Goal: Information Seeking & Learning: Learn about a topic

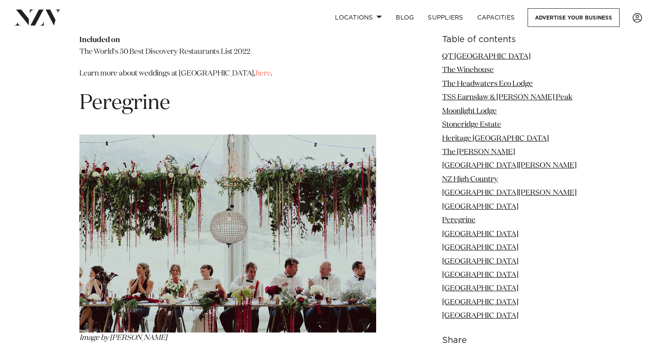
scroll to position [5551, 0]
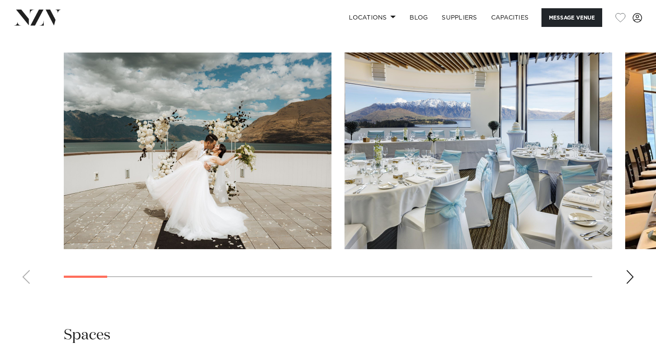
scroll to position [866, 0]
click at [633, 283] on div "Next slide" at bounding box center [630, 276] width 9 height 14
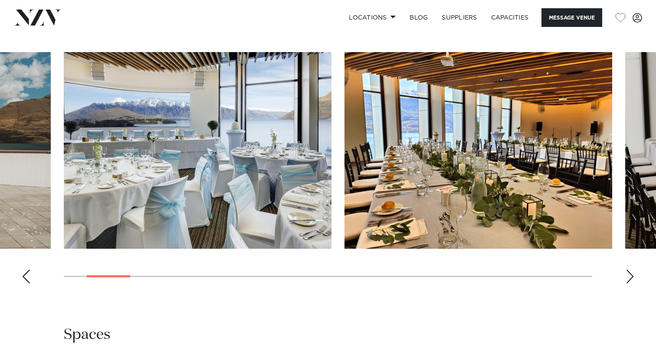
click at [633, 283] on div "Next slide" at bounding box center [630, 276] width 9 height 14
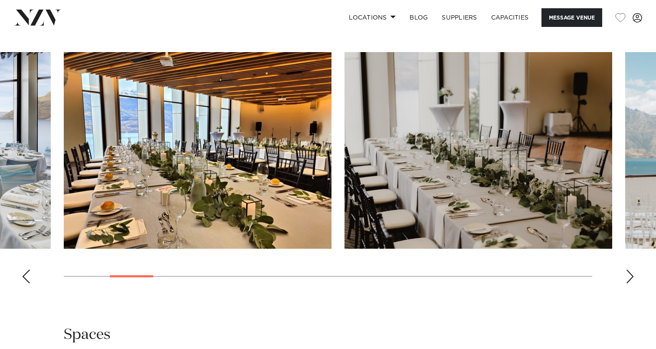
click at [633, 283] on div "Next slide" at bounding box center [630, 276] width 9 height 14
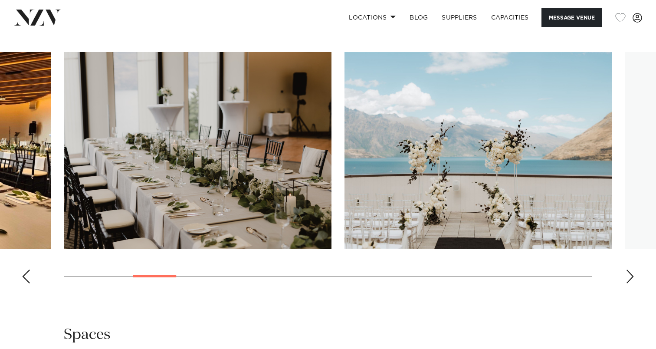
click at [633, 283] on div "Next slide" at bounding box center [630, 276] width 9 height 14
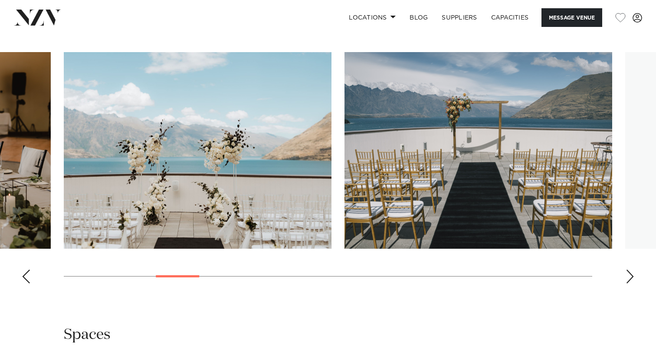
click at [633, 283] on div "Next slide" at bounding box center [630, 276] width 9 height 14
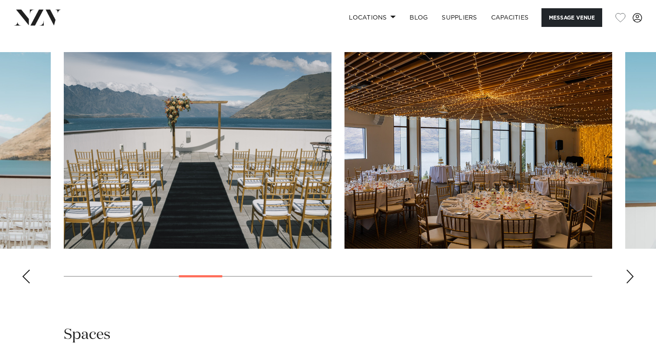
click at [633, 283] on div "Next slide" at bounding box center [630, 276] width 9 height 14
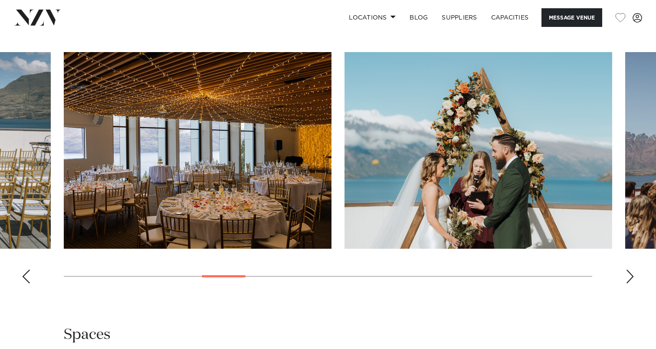
click at [633, 283] on div "Next slide" at bounding box center [630, 276] width 9 height 14
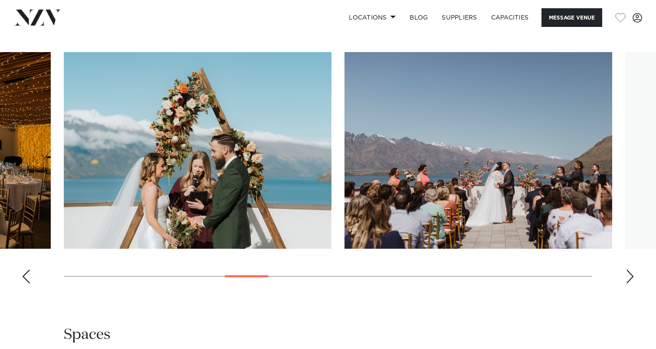
click at [633, 283] on div "Next slide" at bounding box center [630, 276] width 9 height 14
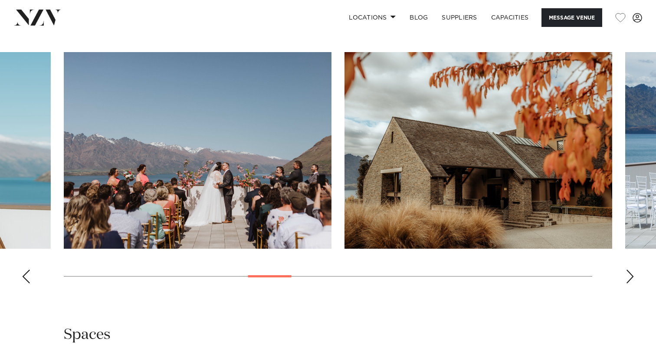
click at [633, 283] on div "Next slide" at bounding box center [630, 276] width 9 height 14
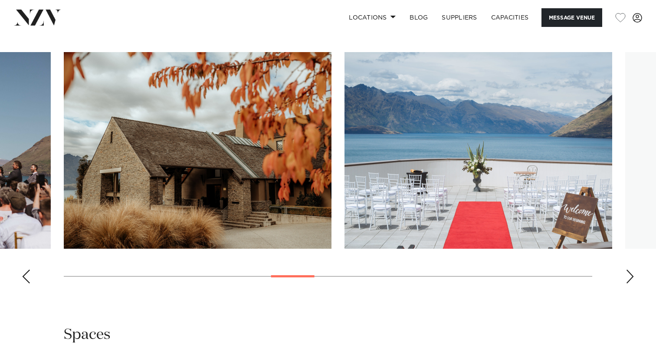
click at [633, 283] on div "Next slide" at bounding box center [630, 276] width 9 height 14
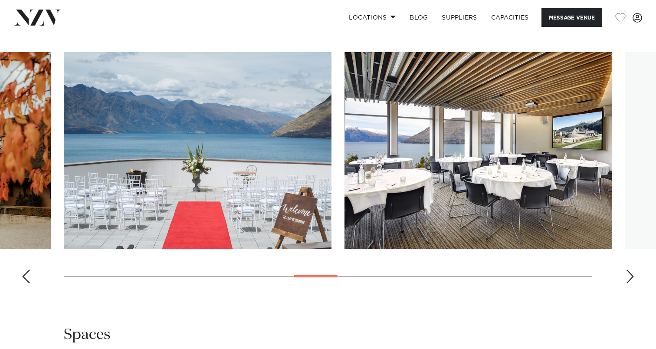
click at [633, 283] on div "Next slide" at bounding box center [630, 276] width 9 height 14
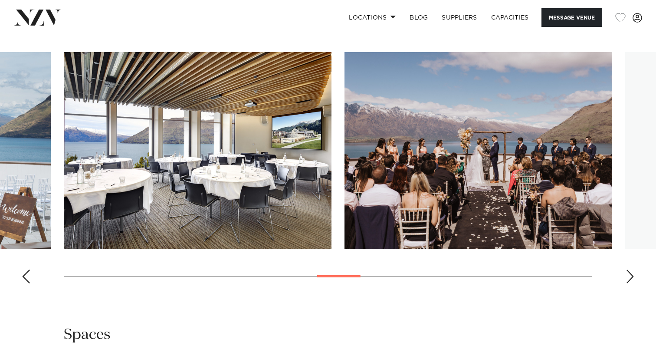
click at [633, 283] on div "Next slide" at bounding box center [630, 276] width 9 height 14
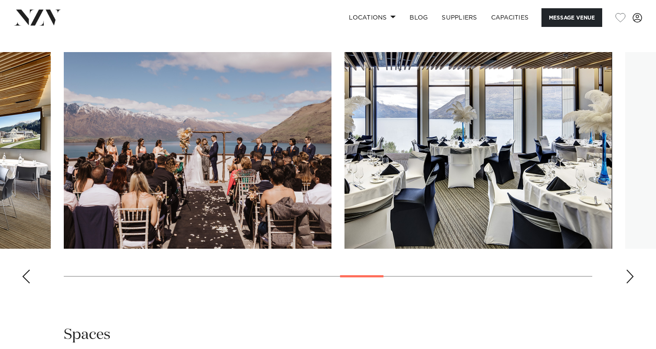
click at [634, 288] on swiper-container at bounding box center [328, 171] width 656 height 238
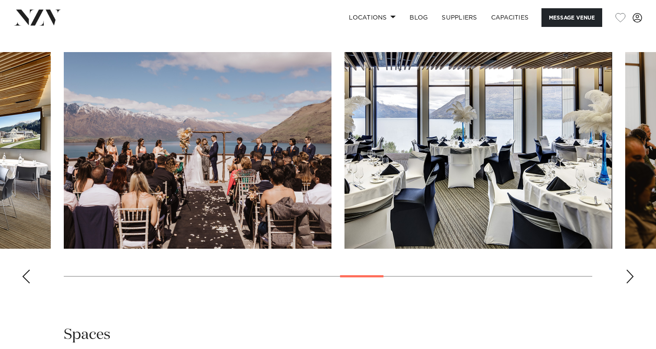
click at [629, 283] on div "Next slide" at bounding box center [630, 276] width 9 height 14
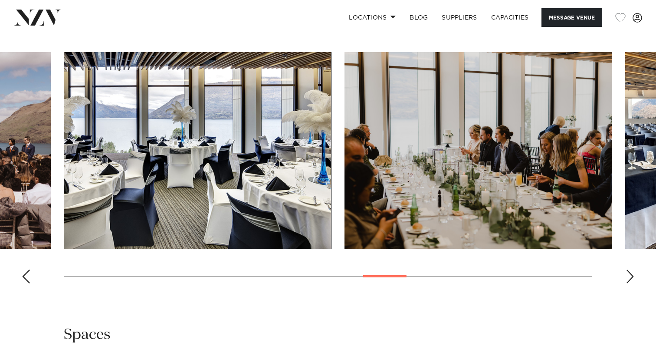
click at [629, 283] on div "Next slide" at bounding box center [630, 276] width 9 height 14
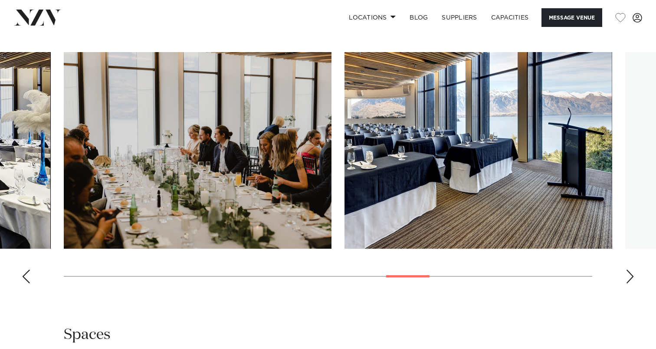
click at [629, 283] on div "Next slide" at bounding box center [630, 276] width 9 height 14
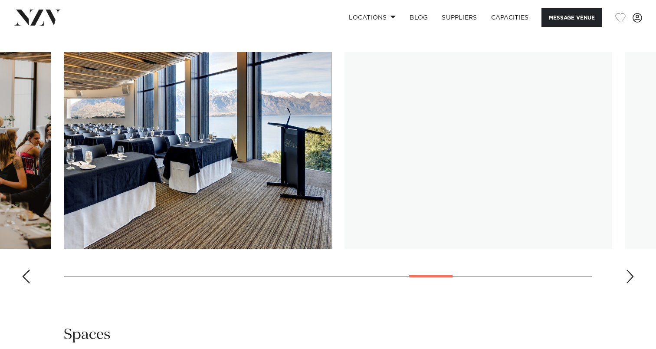
click at [629, 283] on div "Next slide" at bounding box center [630, 276] width 9 height 14
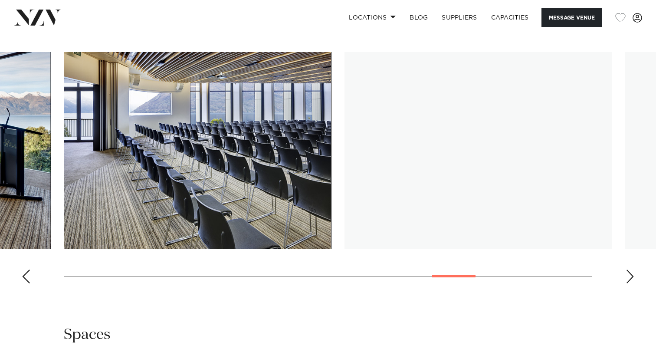
click at [28, 283] on div "Previous slide" at bounding box center [26, 276] width 9 height 14
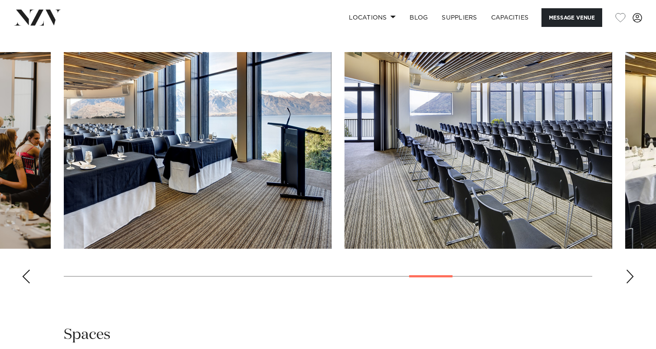
click at [628, 283] on div "Next slide" at bounding box center [630, 276] width 9 height 14
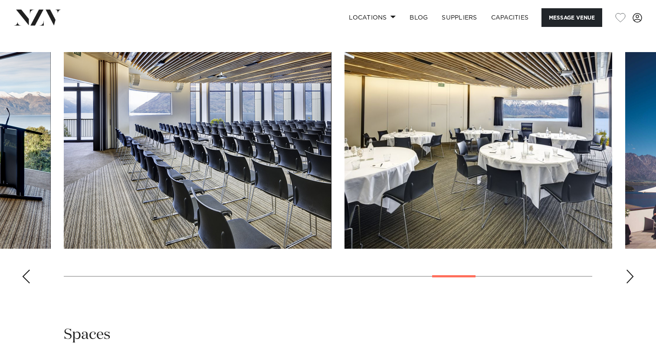
click at [630, 283] on div "Next slide" at bounding box center [630, 276] width 9 height 14
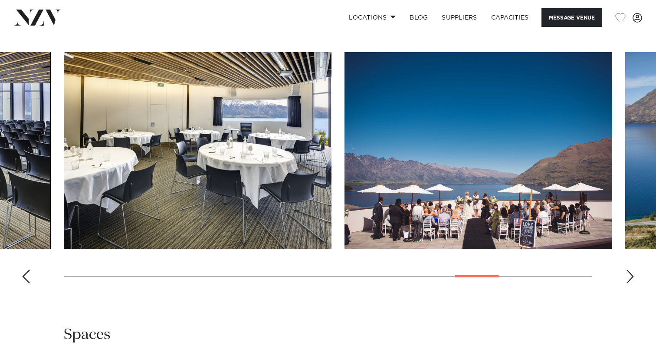
click at [630, 283] on div "Next slide" at bounding box center [630, 276] width 9 height 14
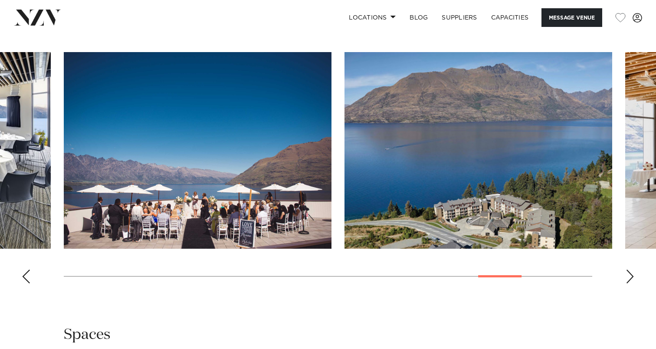
click at [630, 283] on div "Next slide" at bounding box center [630, 276] width 9 height 14
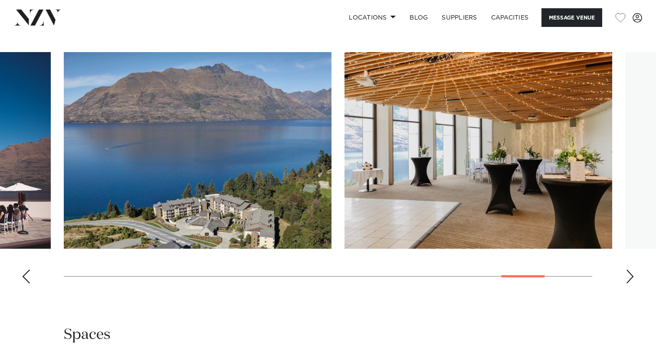
click at [630, 283] on div "Next slide" at bounding box center [630, 276] width 9 height 14
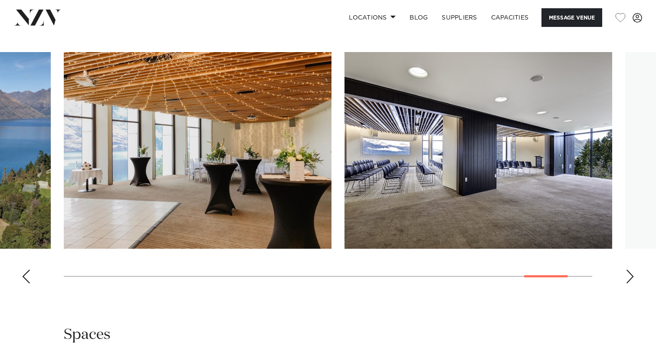
click at [630, 283] on div "Next slide" at bounding box center [630, 276] width 9 height 14
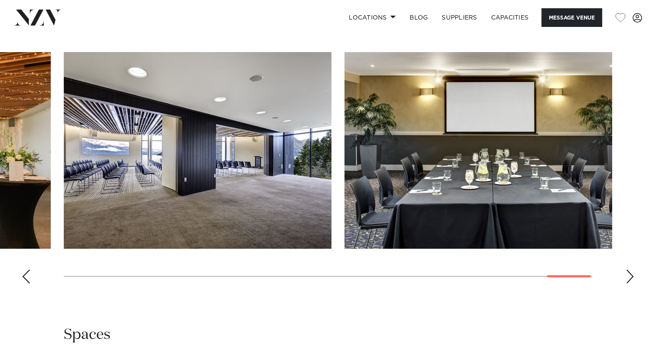
click at [630, 283] on div "Next slide" at bounding box center [630, 276] width 9 height 14
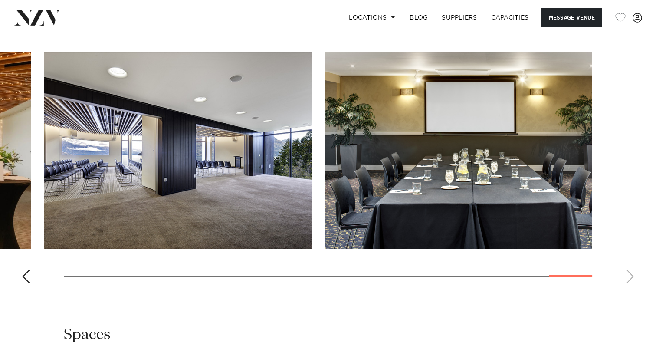
click at [630, 290] on swiper-container at bounding box center [328, 171] width 656 height 238
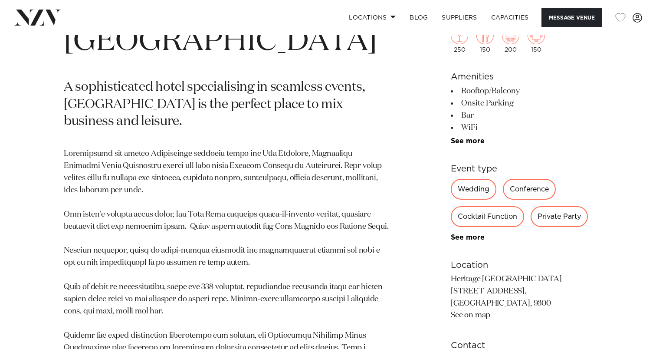
scroll to position [355, 0]
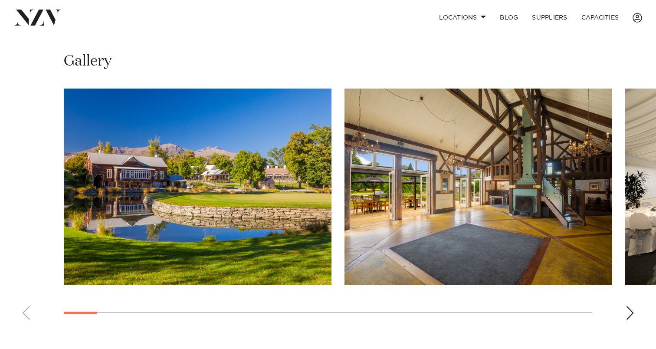
scroll to position [570, 0]
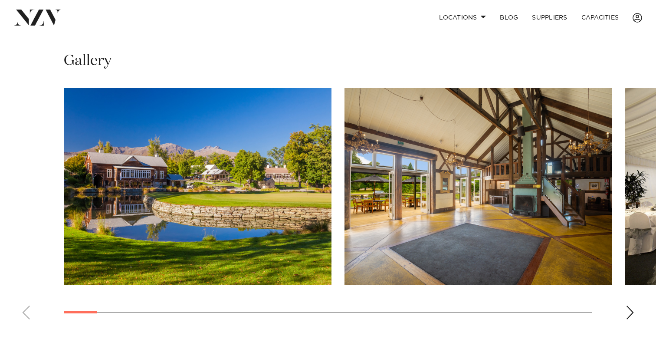
click at [631, 305] on div "Next slide" at bounding box center [630, 312] width 9 height 14
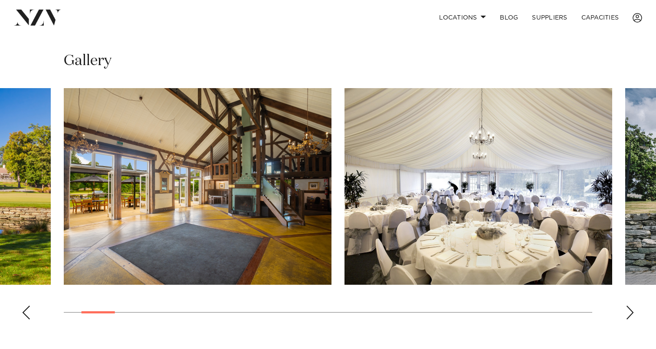
click at [631, 305] on div "Next slide" at bounding box center [630, 312] width 9 height 14
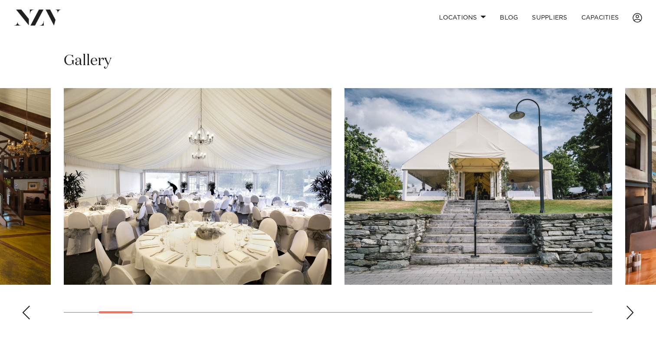
click at [631, 305] on div "Next slide" at bounding box center [630, 312] width 9 height 14
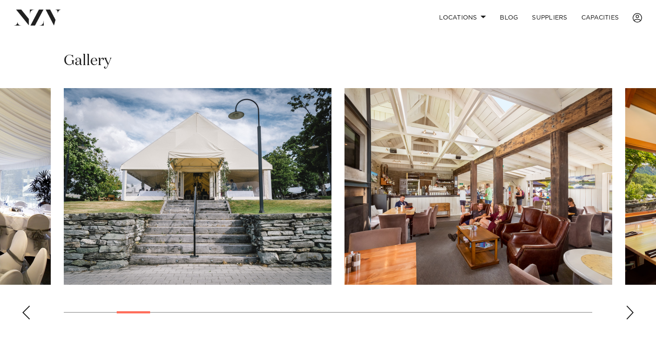
click at [631, 305] on div "Next slide" at bounding box center [630, 312] width 9 height 14
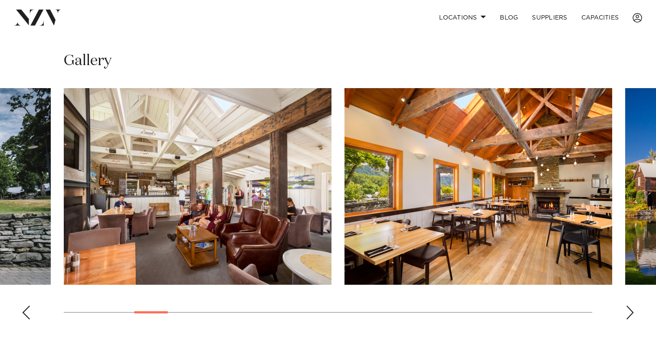
click at [631, 305] on div "Next slide" at bounding box center [630, 312] width 9 height 14
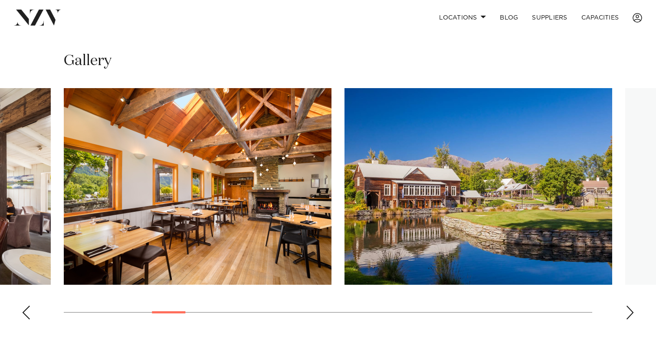
click at [631, 305] on div "Next slide" at bounding box center [630, 312] width 9 height 14
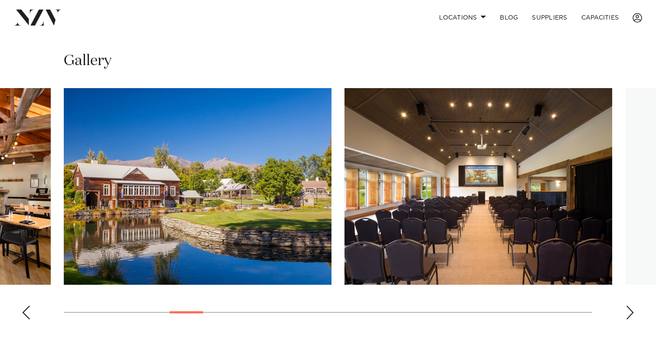
click at [631, 305] on div "Next slide" at bounding box center [630, 312] width 9 height 14
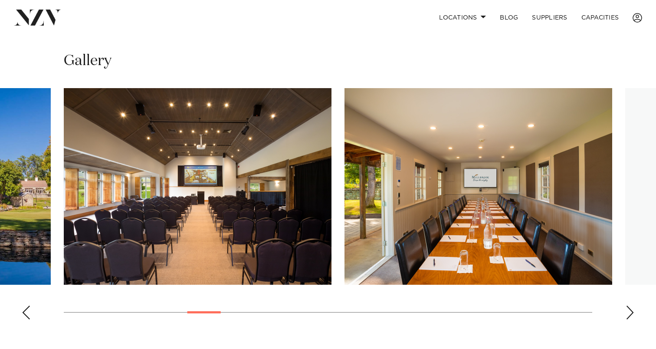
click at [631, 305] on div "Next slide" at bounding box center [630, 312] width 9 height 14
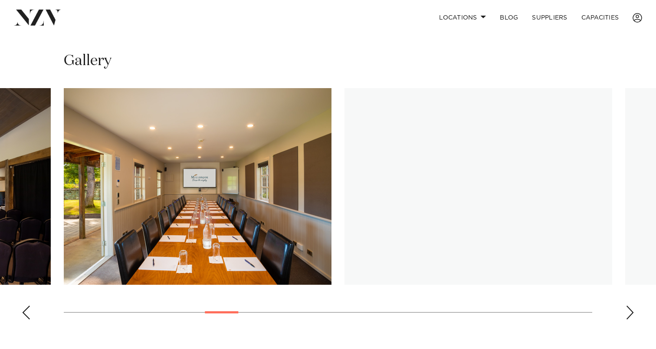
click at [631, 305] on div "Next slide" at bounding box center [630, 312] width 9 height 14
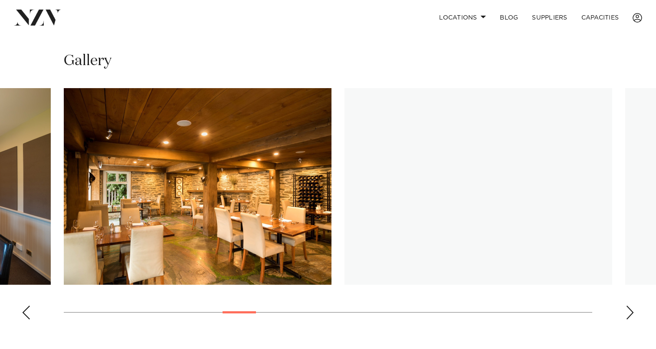
click at [631, 305] on div "Next slide" at bounding box center [630, 312] width 9 height 14
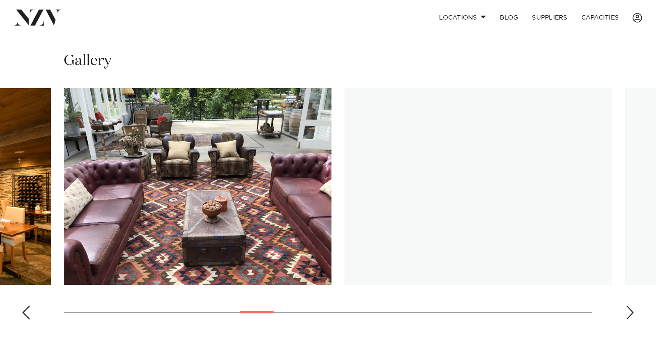
click at [631, 305] on div "Next slide" at bounding box center [630, 312] width 9 height 14
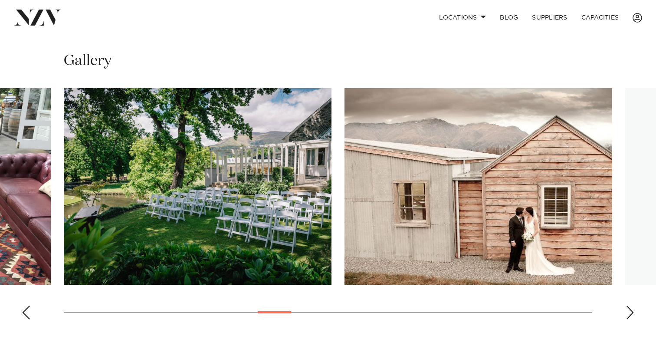
click at [631, 305] on div "Next slide" at bounding box center [630, 312] width 9 height 14
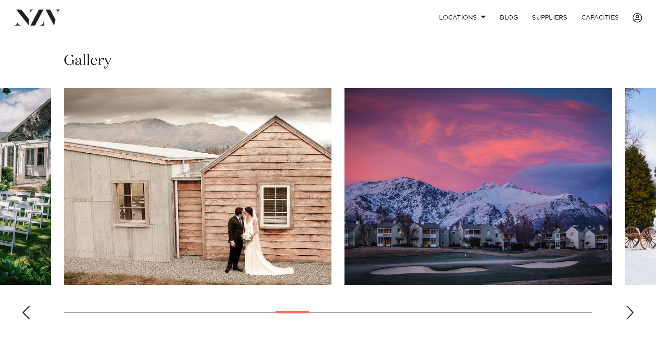
click at [631, 305] on div "Next slide" at bounding box center [630, 312] width 9 height 14
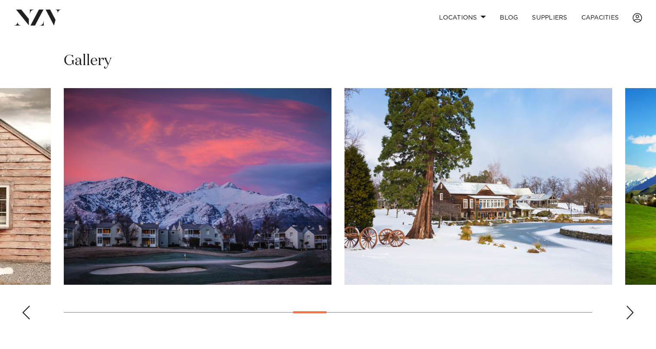
click at [631, 305] on div "Next slide" at bounding box center [630, 312] width 9 height 14
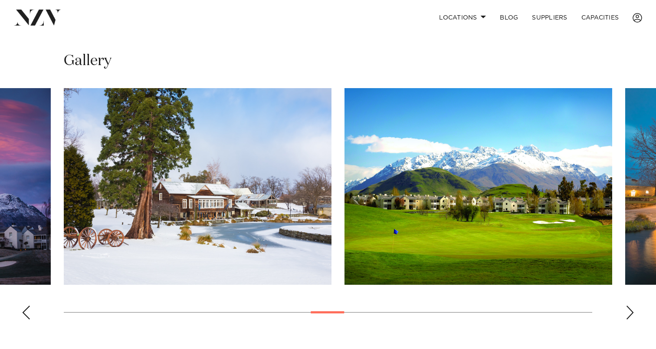
click at [631, 305] on div "Next slide" at bounding box center [630, 312] width 9 height 14
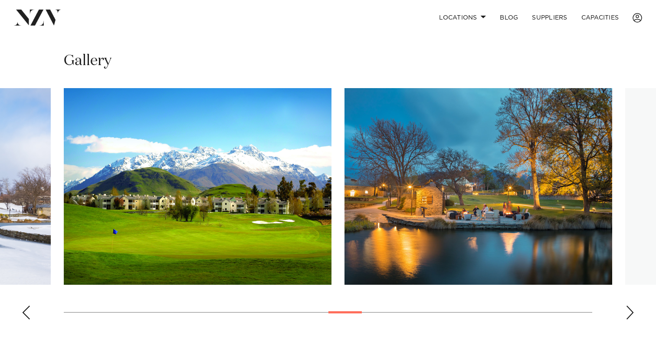
click at [631, 305] on div "Next slide" at bounding box center [630, 312] width 9 height 14
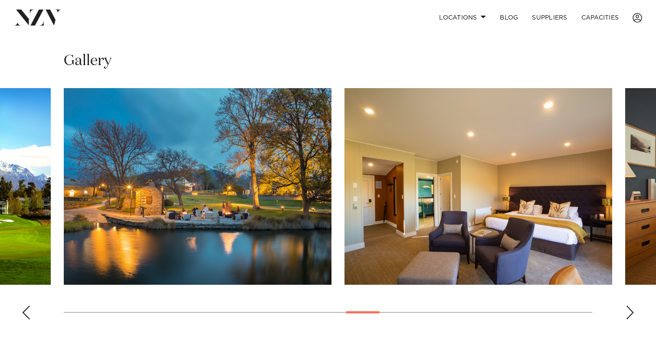
click at [631, 305] on div "Next slide" at bounding box center [630, 312] width 9 height 14
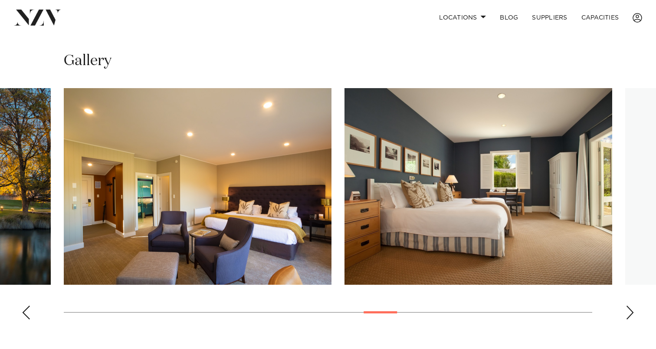
click at [631, 305] on div "Next slide" at bounding box center [630, 312] width 9 height 14
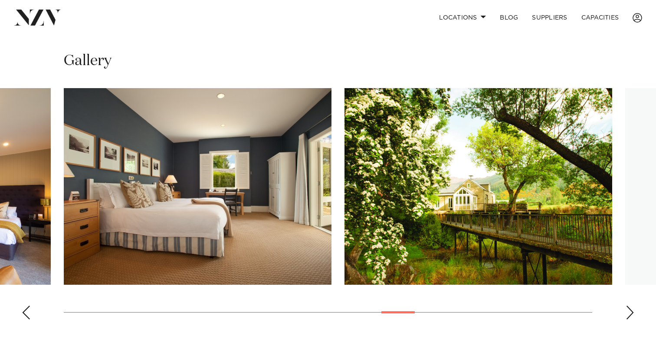
click at [631, 305] on div "Next slide" at bounding box center [630, 312] width 9 height 14
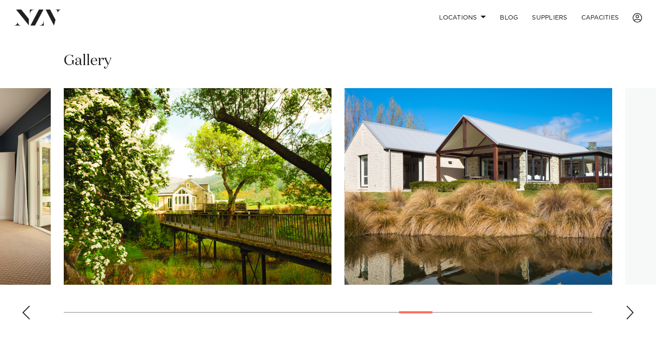
click at [631, 305] on div "Next slide" at bounding box center [630, 312] width 9 height 14
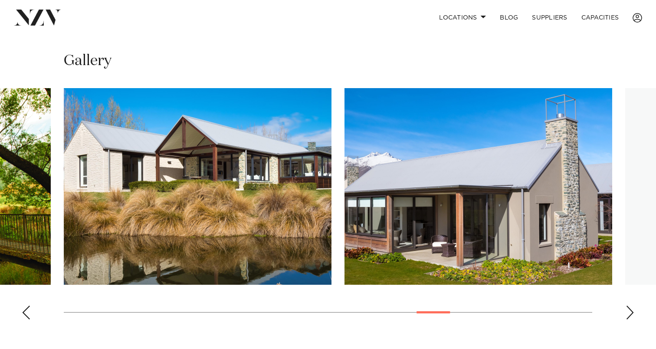
click at [631, 305] on div "Next slide" at bounding box center [630, 312] width 9 height 14
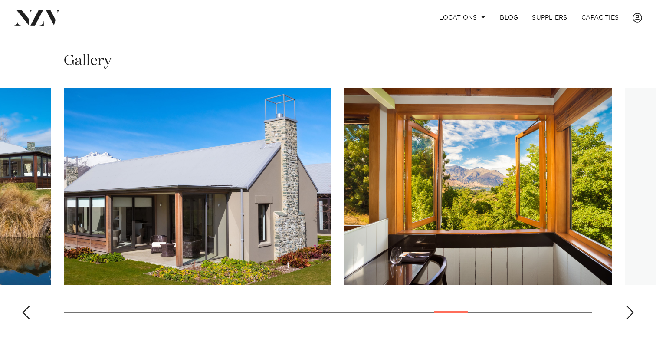
click at [631, 305] on div "Next slide" at bounding box center [630, 312] width 9 height 14
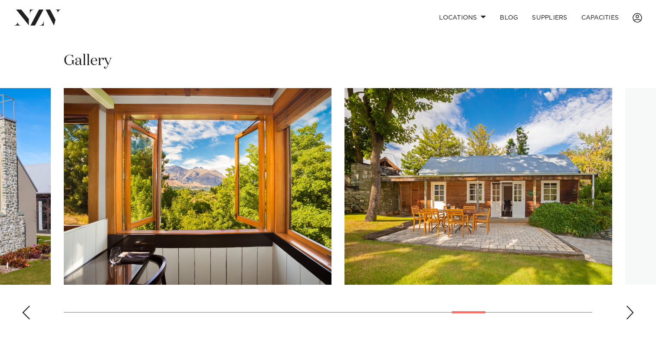
click at [631, 305] on div "Next slide" at bounding box center [630, 312] width 9 height 14
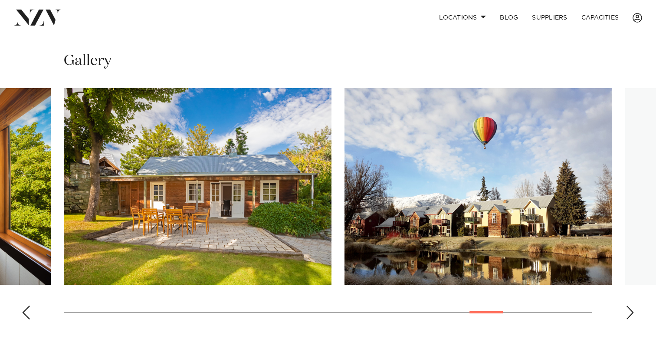
click at [631, 305] on div "Next slide" at bounding box center [630, 312] width 9 height 14
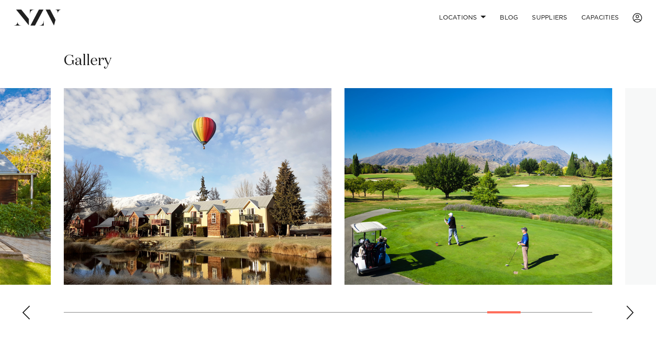
click at [631, 305] on div "Next slide" at bounding box center [630, 312] width 9 height 14
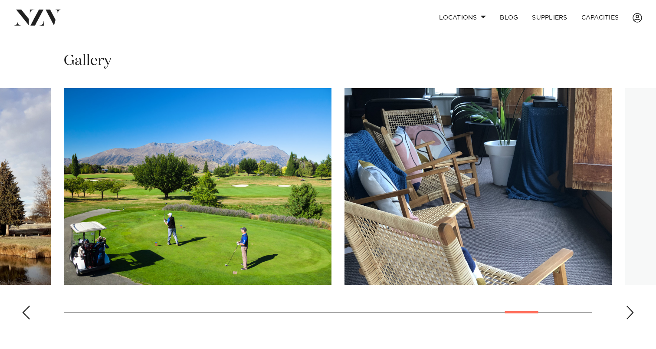
click at [631, 305] on div "Next slide" at bounding box center [630, 312] width 9 height 14
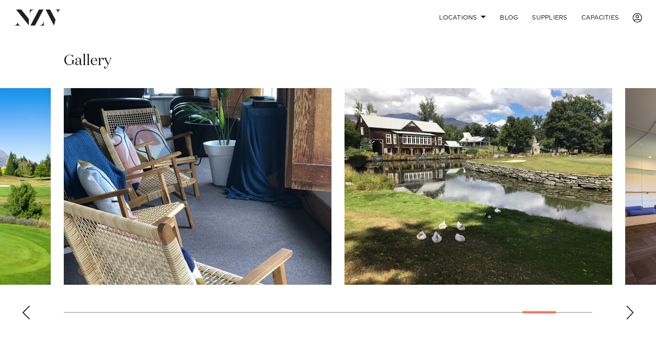
click at [631, 305] on div "Next slide" at bounding box center [630, 312] width 9 height 14
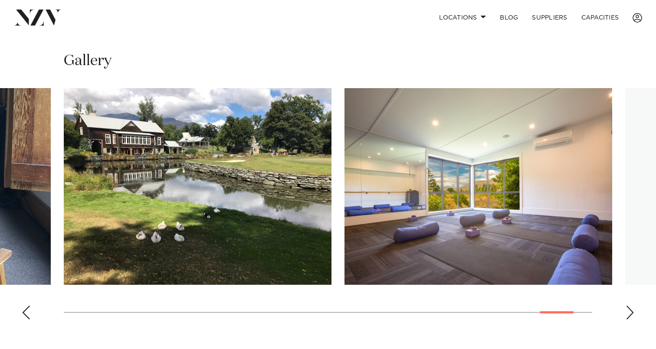
click at [631, 305] on div "Next slide" at bounding box center [630, 312] width 9 height 14
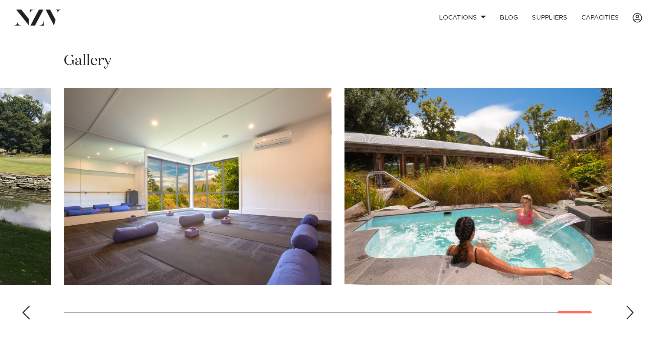
click at [631, 305] on div "Next slide" at bounding box center [630, 312] width 9 height 14
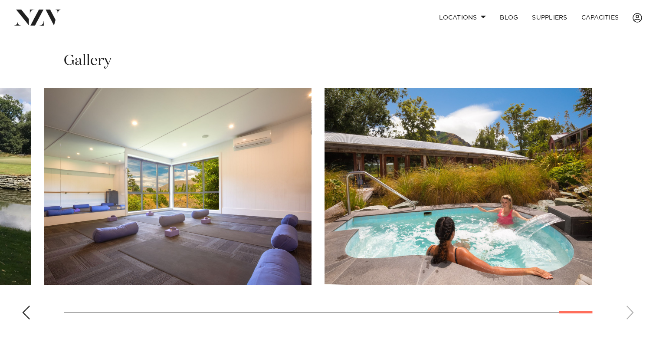
click at [631, 301] on swiper-container at bounding box center [328, 207] width 656 height 238
click at [632, 301] on swiper-container at bounding box center [328, 207] width 656 height 238
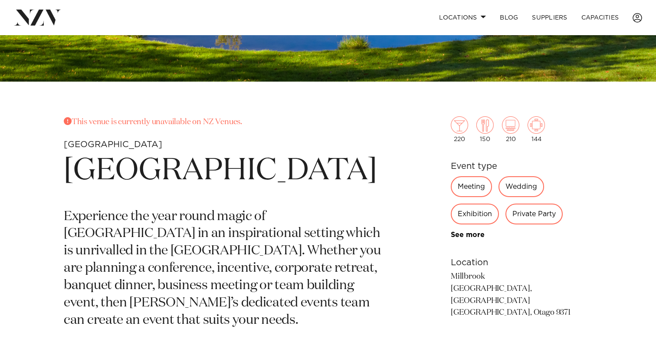
scroll to position [0, 0]
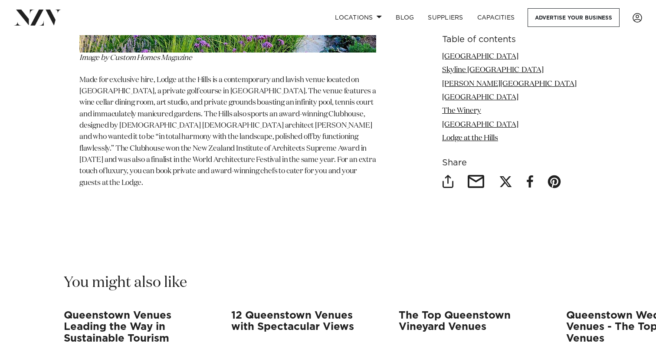
scroll to position [3329, 0]
